Goal: Task Accomplishment & Management: Manage account settings

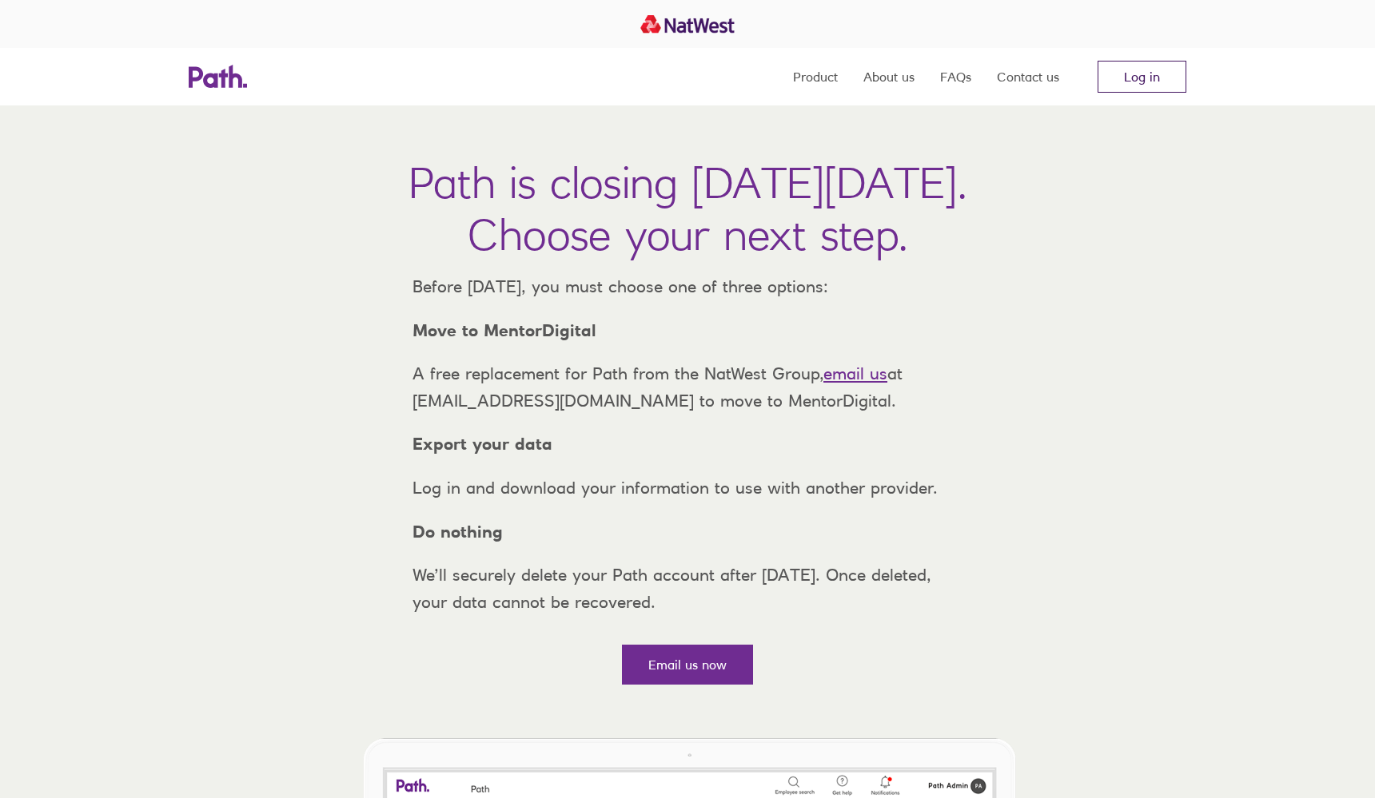
click at [1159, 82] on link "Log in" at bounding box center [1141, 77] width 89 height 32
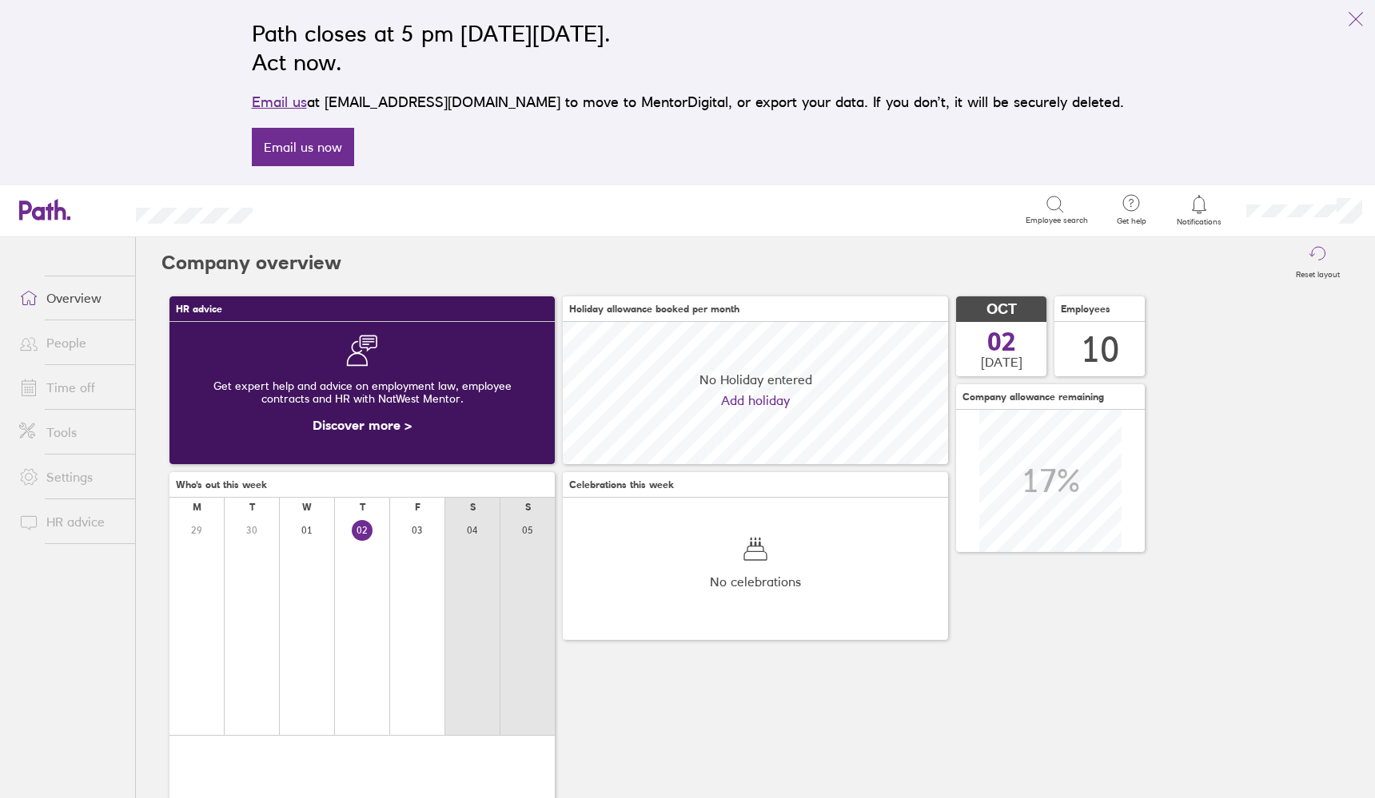
scroll to position [142, 385]
click at [86, 382] on link "Time off" at bounding box center [70, 388] width 129 height 32
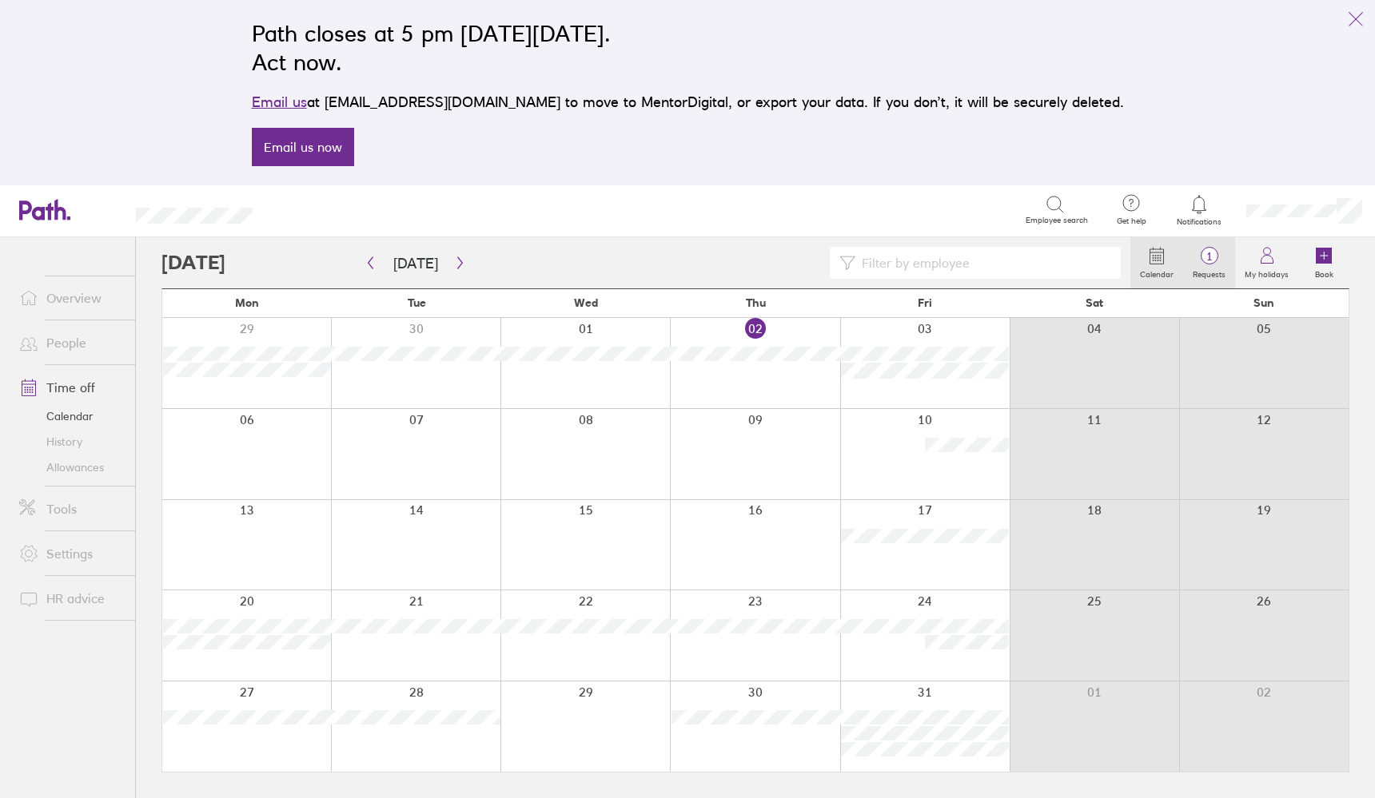
click at [1214, 265] on icon at bounding box center [1209, 255] width 19 height 19
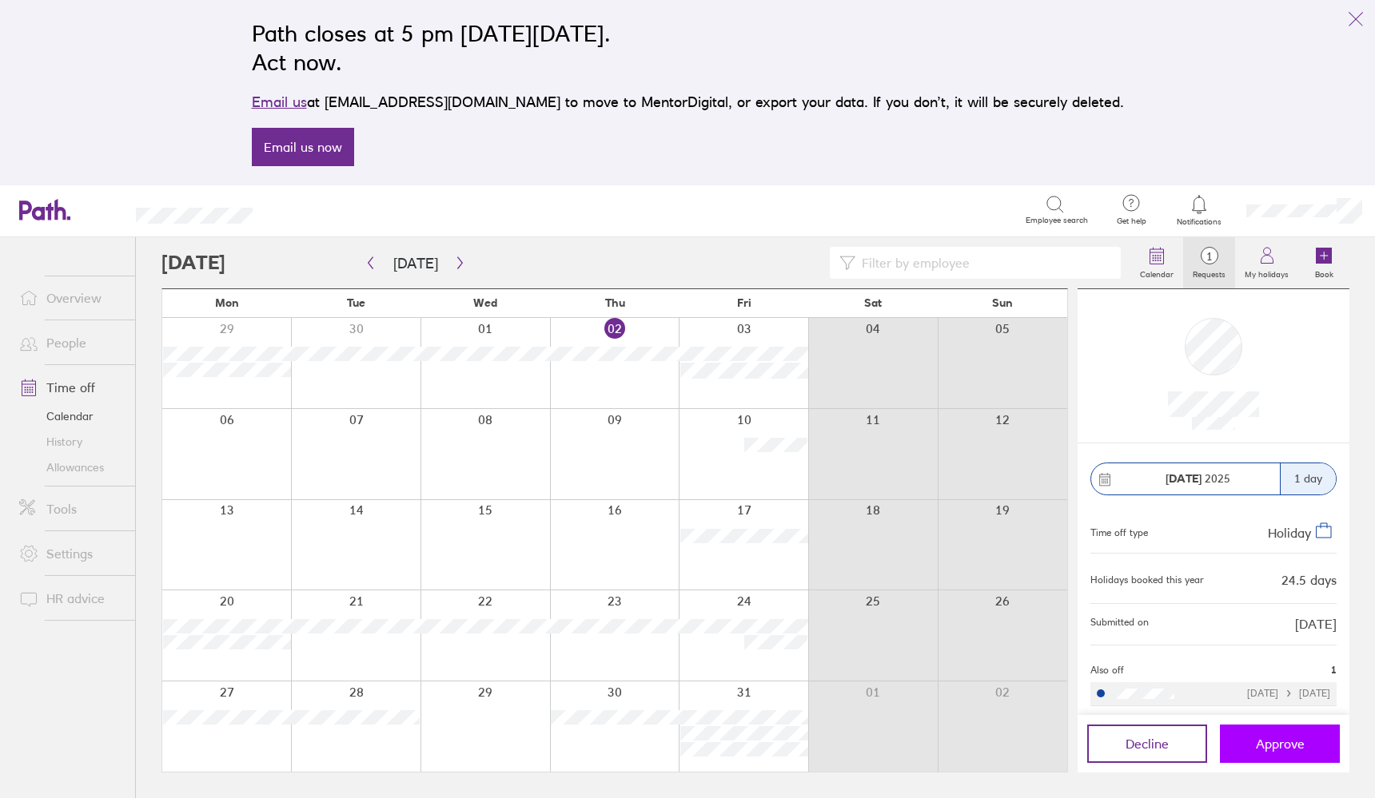
click at [1260, 738] on span "Approve" at bounding box center [1280, 744] width 49 height 14
click at [1364, 18] on icon "link" at bounding box center [1355, 19] width 19 height 19
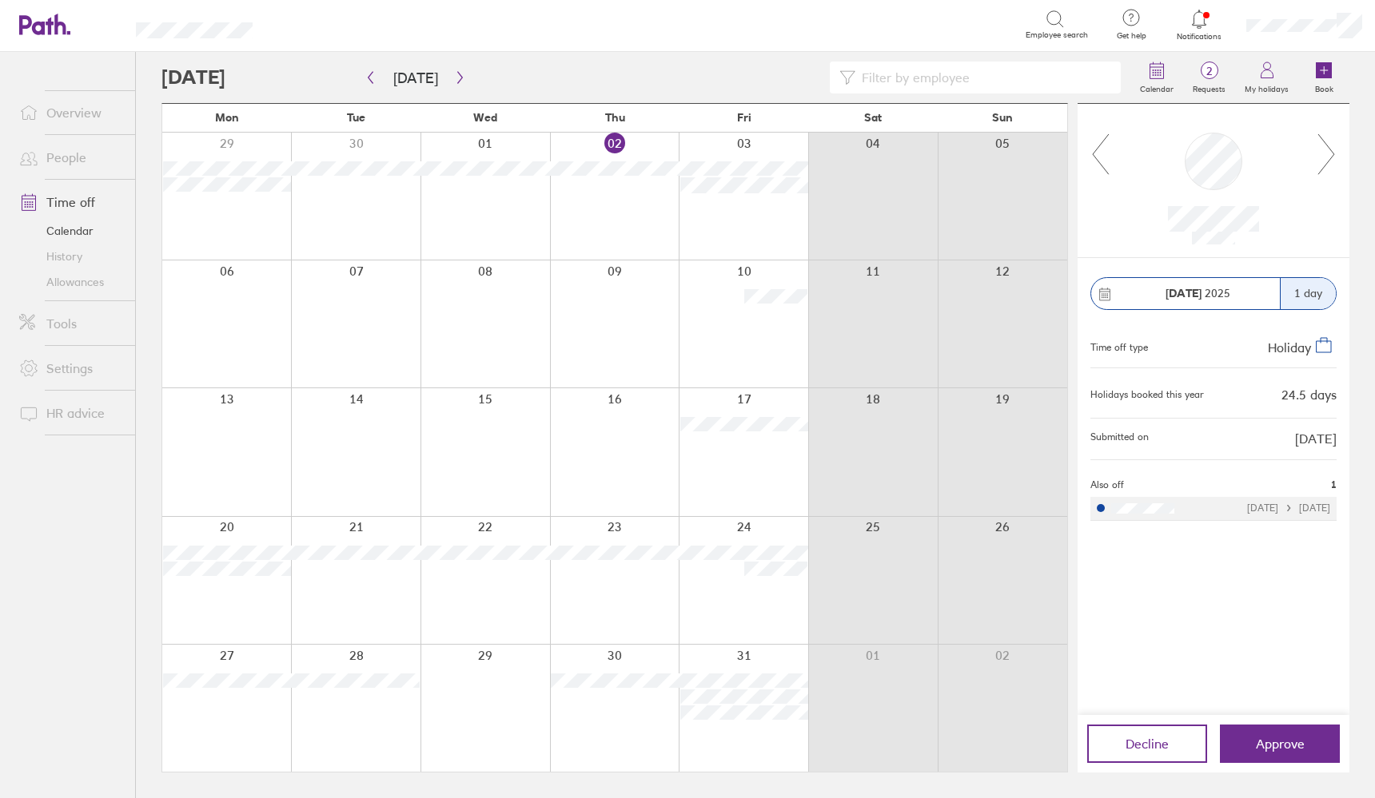
click at [18, 34] on header "Search Employee search Get help FAQs Contact us Notifications My profile Sign o…" at bounding box center [687, 26] width 1375 height 52
click at [32, 23] on icon at bounding box center [44, 25] width 51 height 22
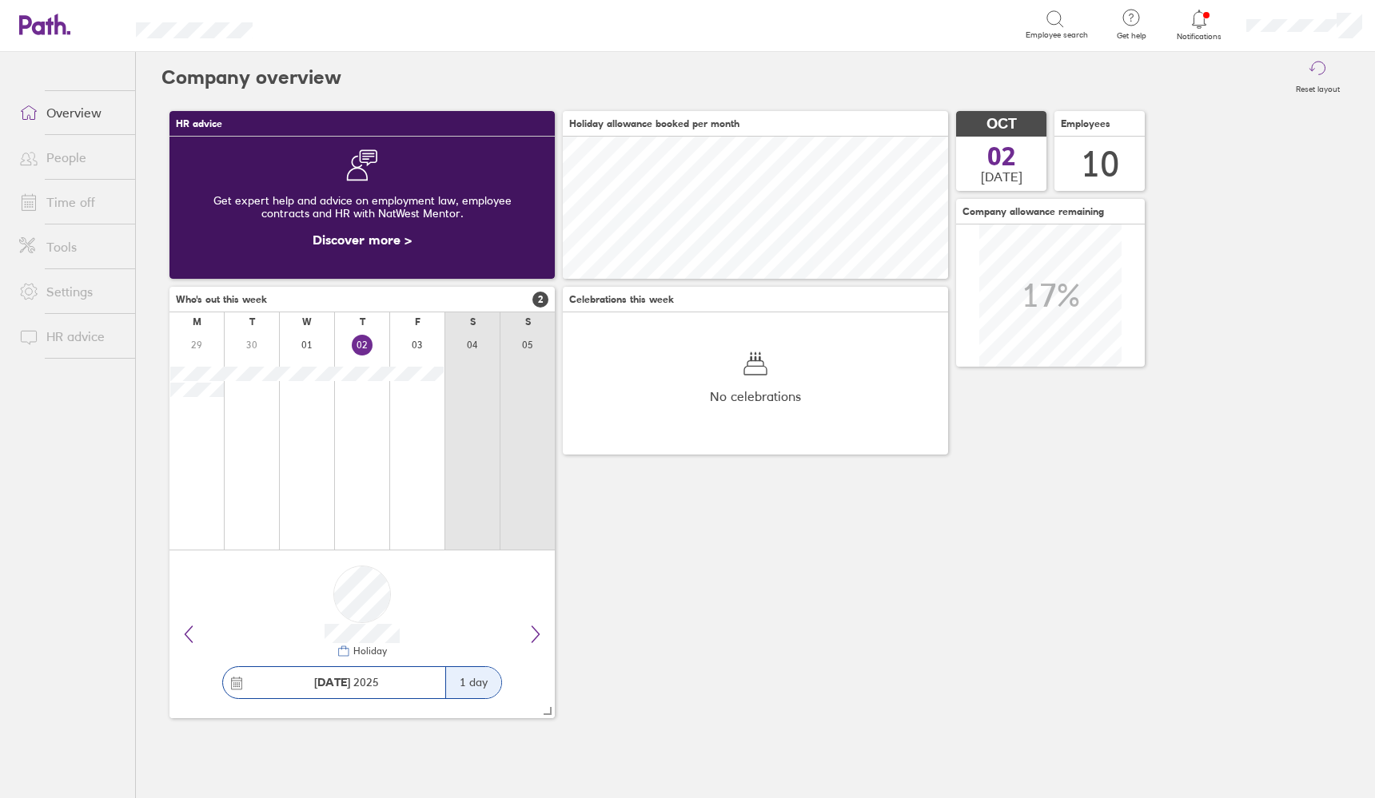
scroll to position [142, 385]
click at [40, 30] on icon at bounding box center [44, 25] width 51 height 22
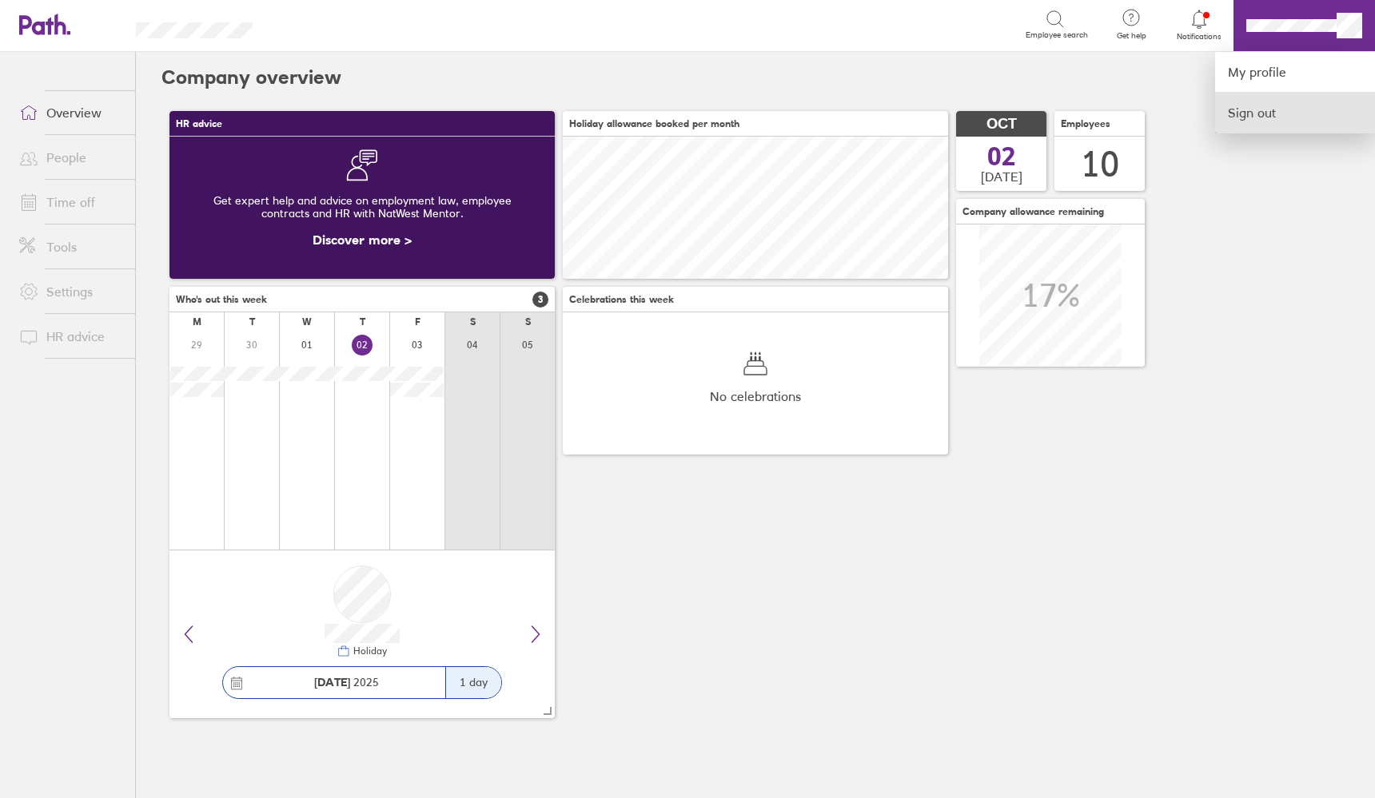
click at [1309, 107] on link "Sign out" at bounding box center [1295, 113] width 160 height 40
